Goal: Feedback & Contribution: Contribute content

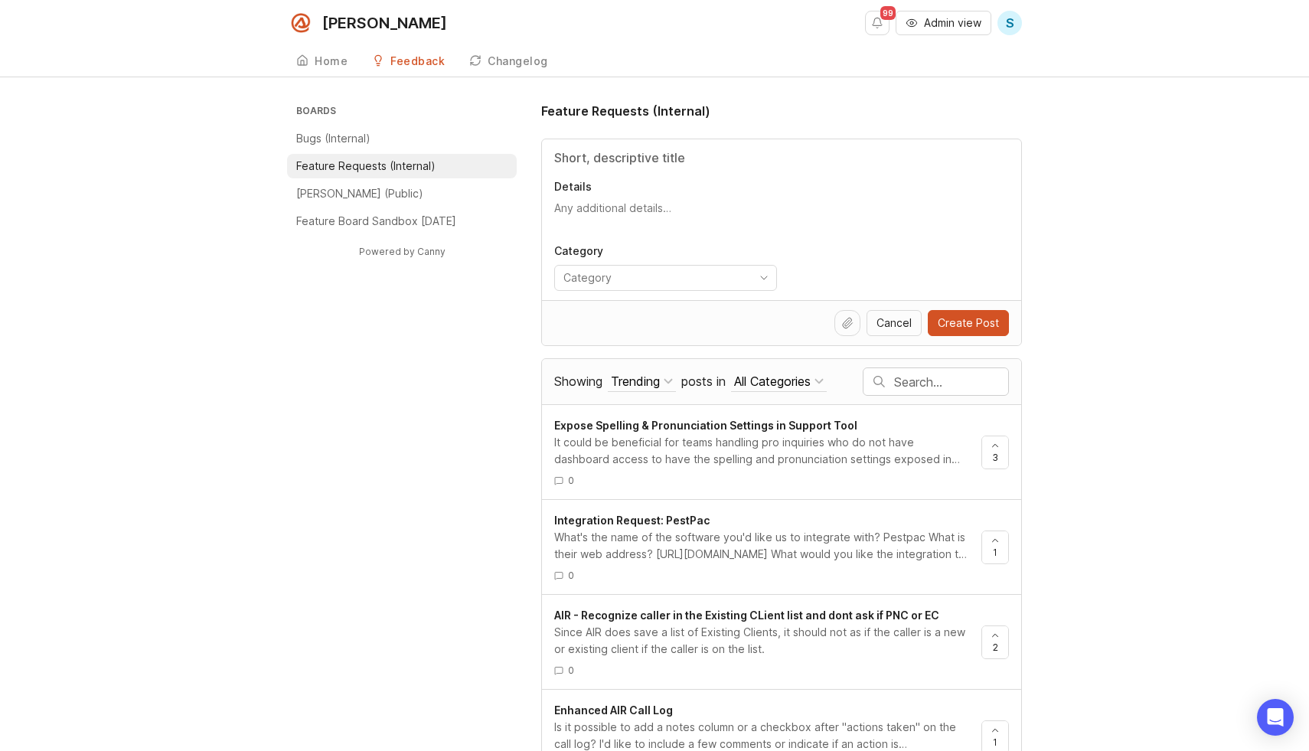
click at [905, 390] on div at bounding box center [936, 381] width 145 height 27
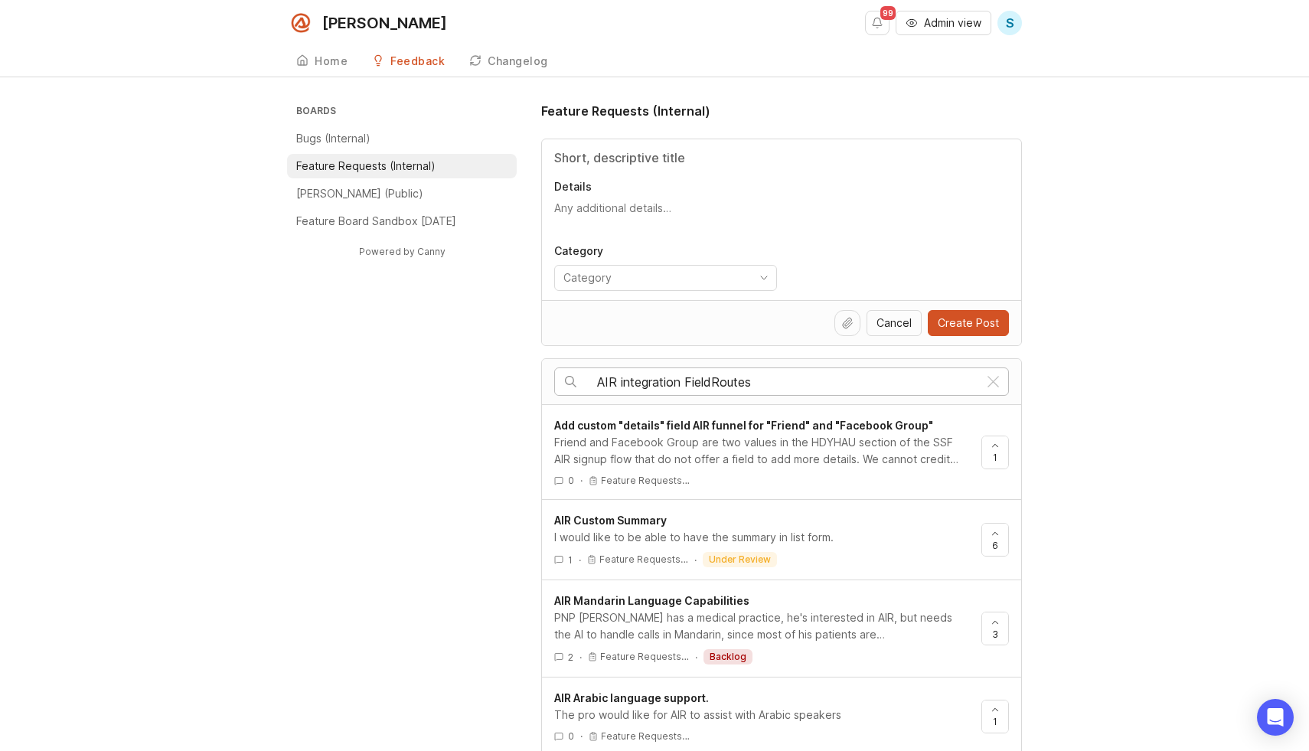
type input "AIR integration FieldRoutes"
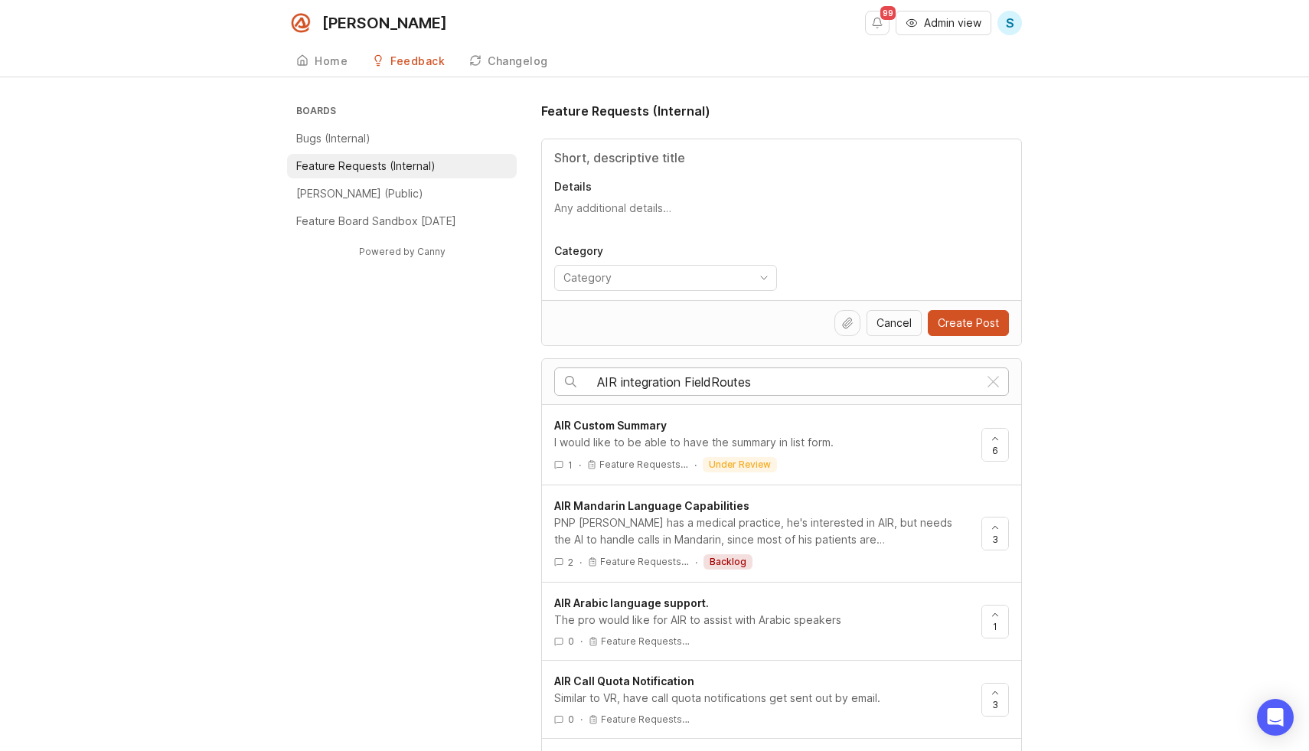
click at [652, 156] on input "Title" at bounding box center [781, 158] width 455 height 18
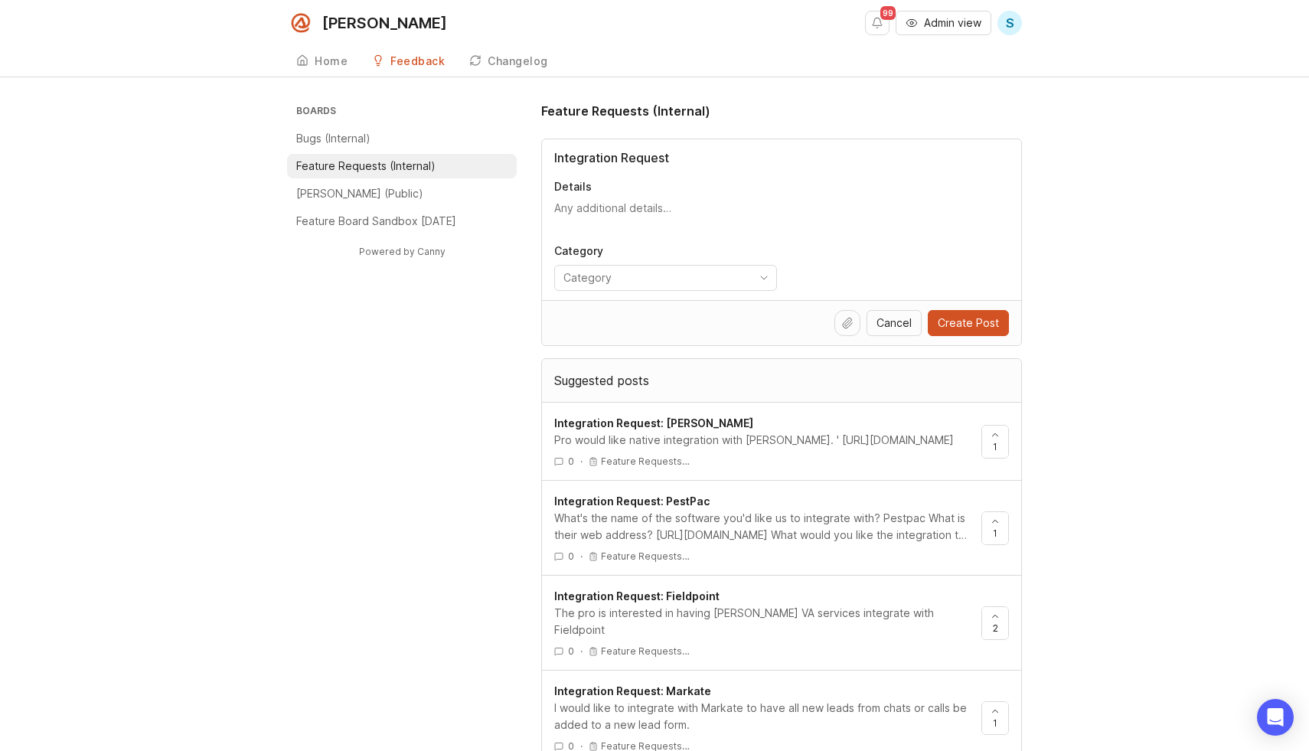
click at [551, 156] on div "Integration Request Details Category" at bounding box center [781, 219] width 479 height 161
click at [554, 162] on input "Integration Request" at bounding box center [781, 158] width 455 height 18
click at [705, 159] on input "AIR Integration Request" at bounding box center [781, 158] width 455 height 18
type input "AIR Integration Request: FieldRoutes"
click at [654, 215] on textarea "Details" at bounding box center [781, 216] width 455 height 31
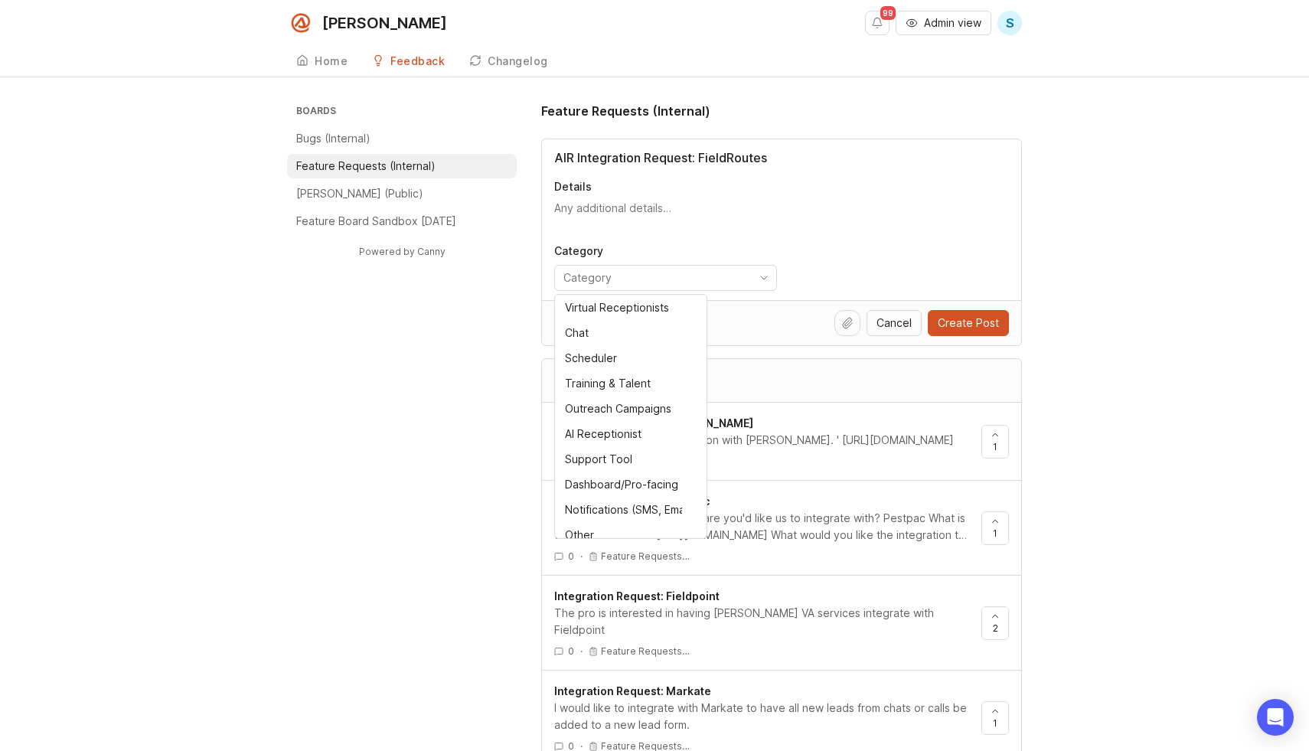
click at [678, 276] on input "toggle menu" at bounding box center [657, 278] width 187 height 17
click at [606, 428] on div "AI Receptionist" at bounding box center [603, 434] width 77 height 17
type input "AI Receptionist"
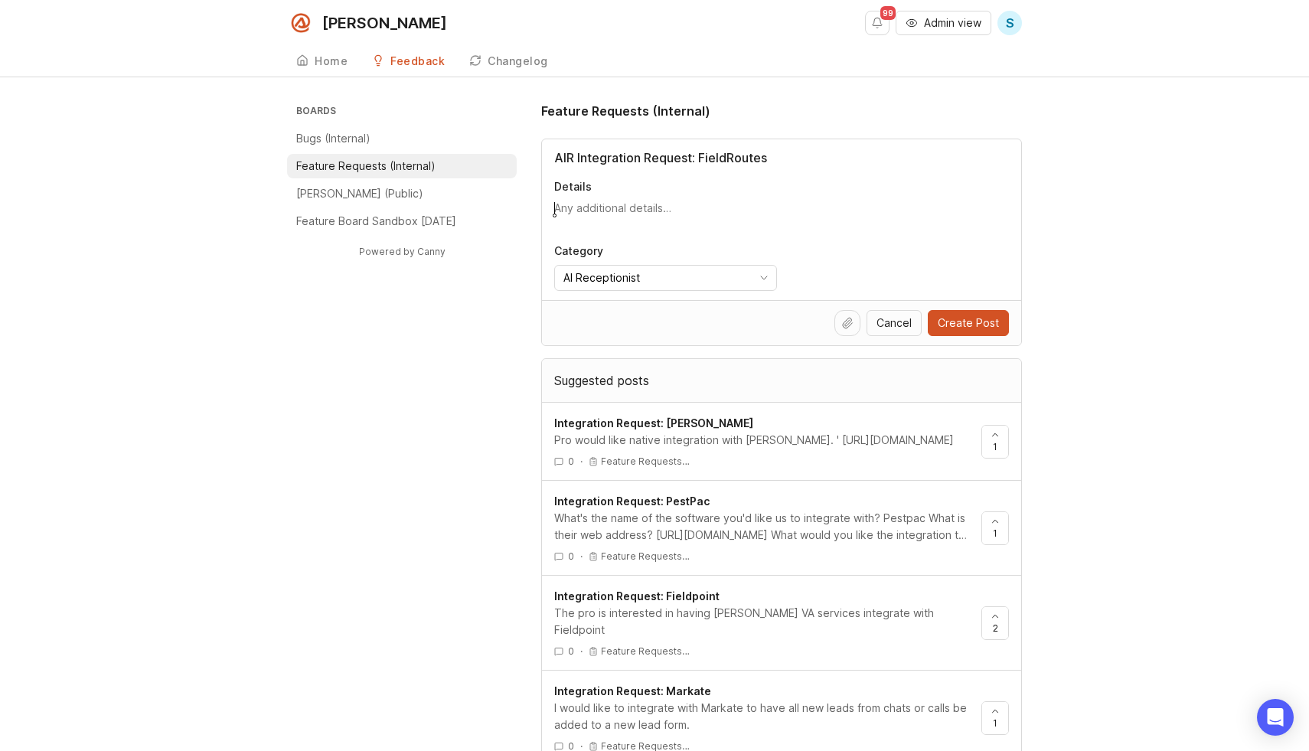
click at [718, 217] on textarea "Details" at bounding box center [781, 216] width 455 height 31
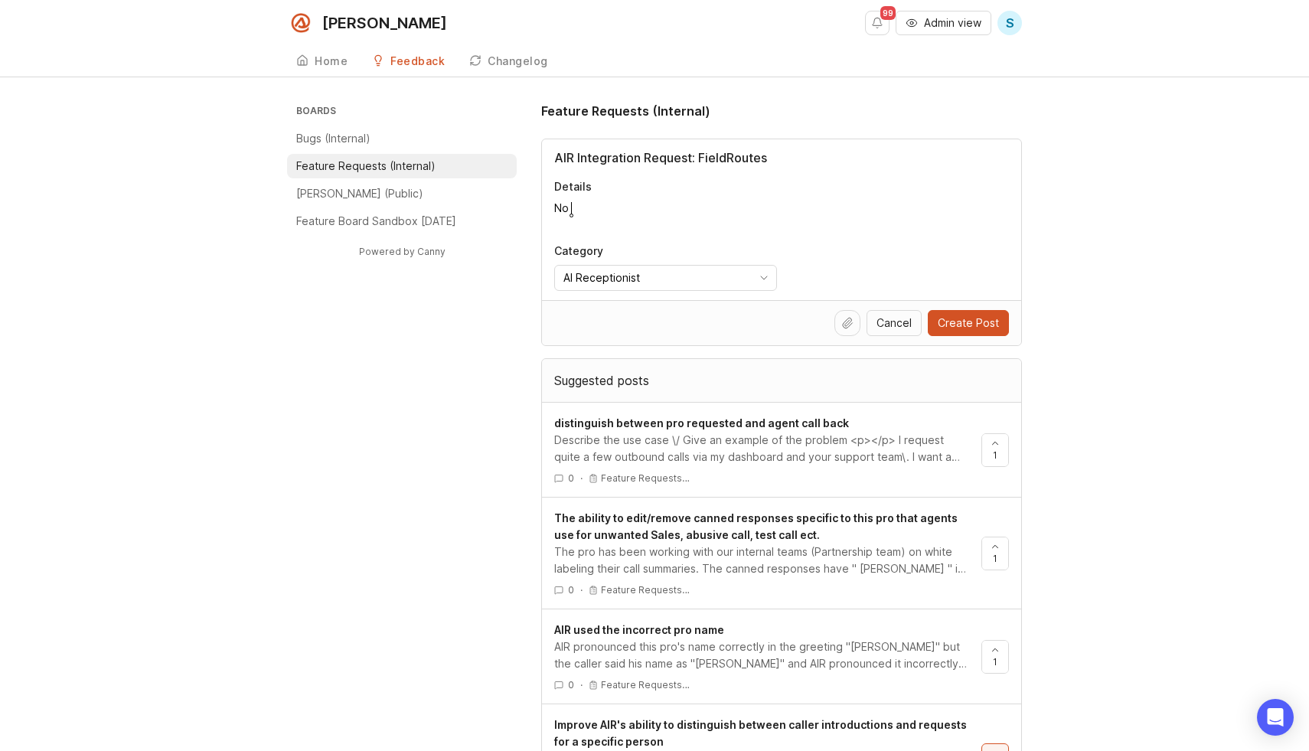
type textarea "N"
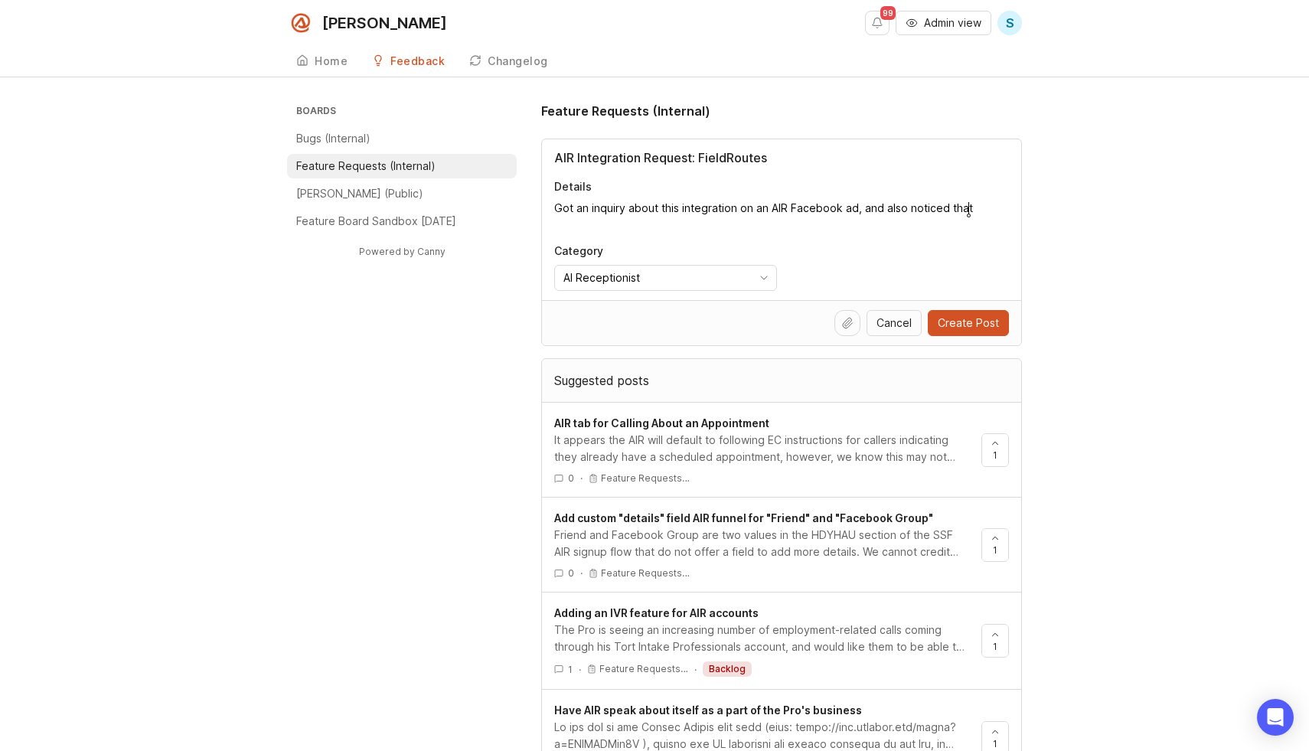
type textarea "Got an inquiry about this integration on an AIR Facebook ad, and also noticed t…"
click at [1003, 23] on span "S" at bounding box center [1010, 23] width 25 height 25
click at [934, 87] on p "Logout" at bounding box center [926, 90] width 36 height 15
